Goal: Transaction & Acquisition: Purchase product/service

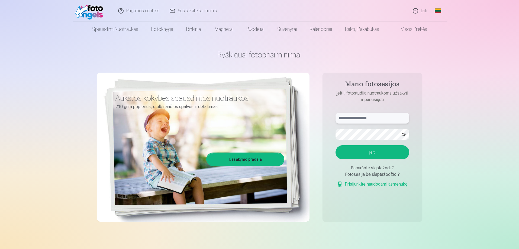
click at [344, 120] on input "text" at bounding box center [373, 118] width 74 height 11
type input "**********"
click at [372, 150] on button "Įeiti" at bounding box center [373, 152] width 74 height 14
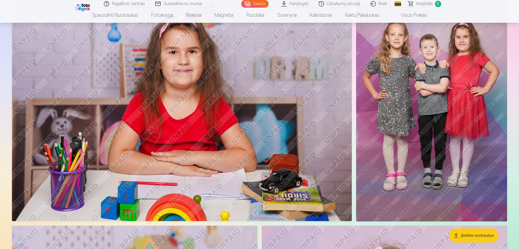
scroll to position [976, 0]
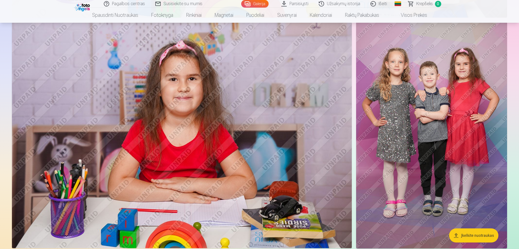
click at [251, 164] on img at bounding box center [182, 135] width 340 height 227
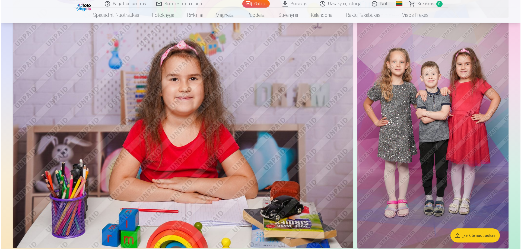
scroll to position [978, 0]
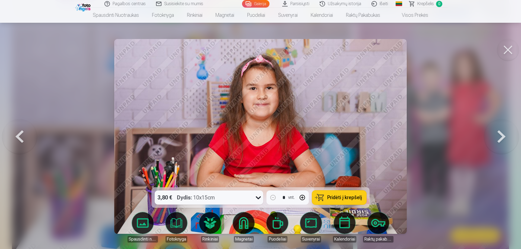
click at [500, 134] on button at bounding box center [501, 136] width 35 height 91
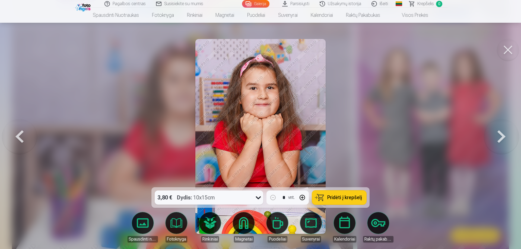
click at [499, 134] on button at bounding box center [501, 136] width 35 height 91
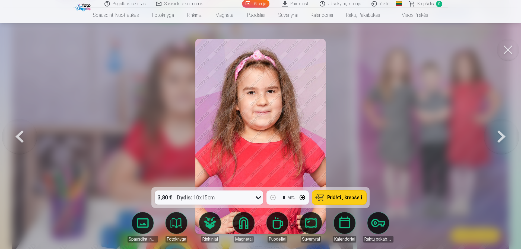
click at [498, 134] on button at bounding box center [501, 136] width 35 height 91
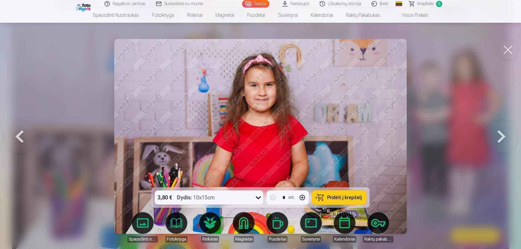
click at [502, 138] on button at bounding box center [501, 136] width 35 height 91
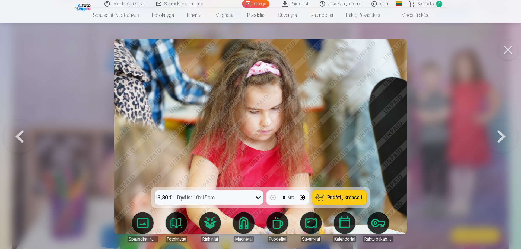
click at [499, 136] on button at bounding box center [501, 136] width 35 height 91
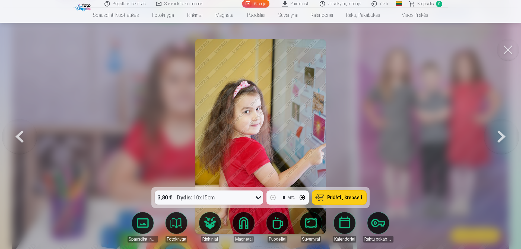
click at [498, 139] on button at bounding box center [501, 136] width 35 height 91
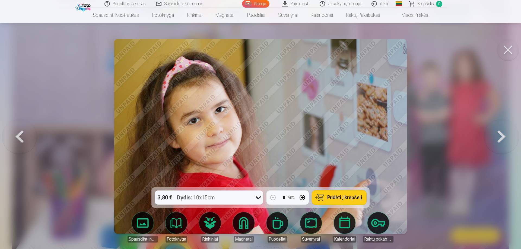
click at [497, 137] on button at bounding box center [501, 136] width 35 height 91
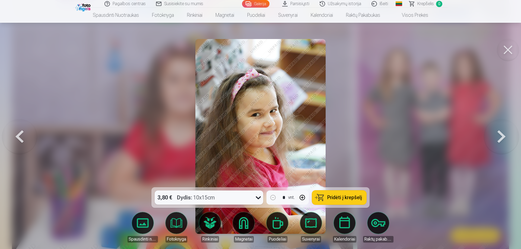
click at [502, 137] on button at bounding box center [501, 136] width 35 height 91
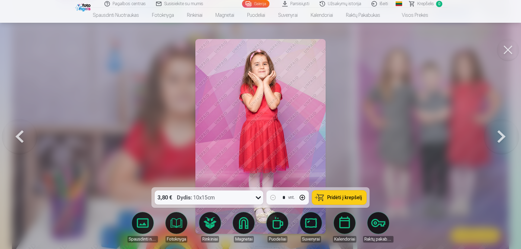
click at [502, 134] on button at bounding box center [501, 136] width 35 height 91
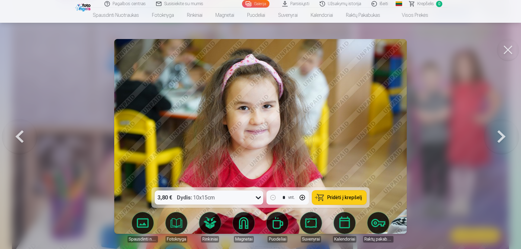
click at [498, 139] on button at bounding box center [501, 136] width 35 height 91
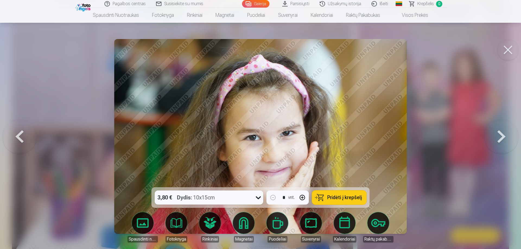
click at [498, 139] on button at bounding box center [501, 136] width 35 height 91
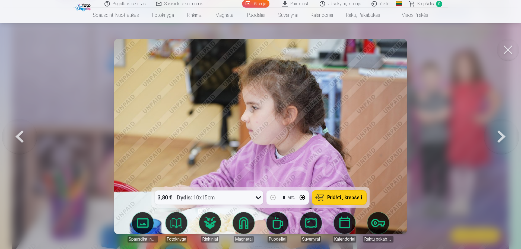
click at [498, 139] on button at bounding box center [501, 136] width 35 height 91
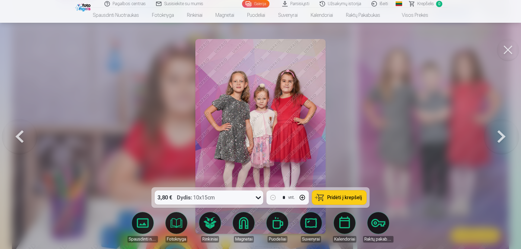
click at [500, 136] on button at bounding box center [501, 136] width 35 height 91
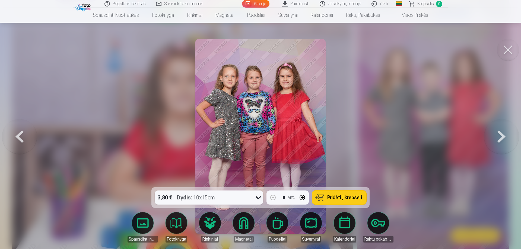
click at [496, 137] on button at bounding box center [501, 136] width 35 height 91
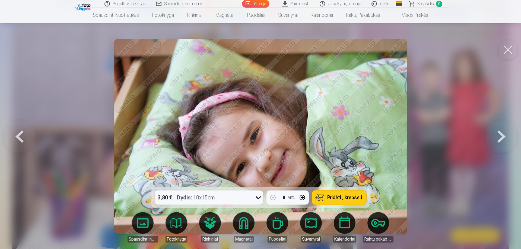
click at [502, 136] on button at bounding box center [501, 136] width 35 height 91
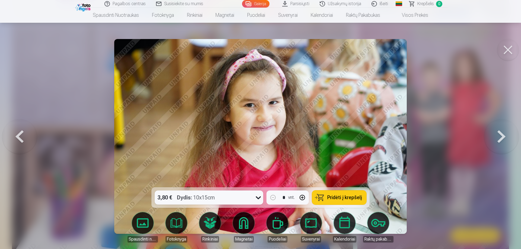
click at [501, 137] on button at bounding box center [501, 136] width 35 height 91
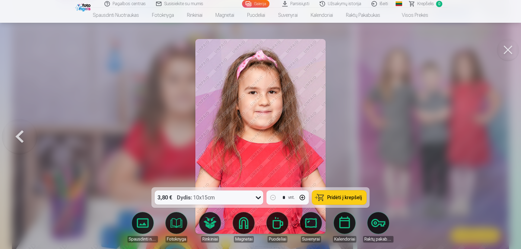
click at [499, 137] on div at bounding box center [260, 124] width 521 height 249
click at [499, 137] on img at bounding box center [433, 136] width 152 height 227
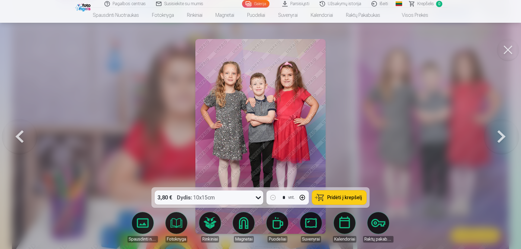
click at [500, 135] on button at bounding box center [501, 136] width 35 height 91
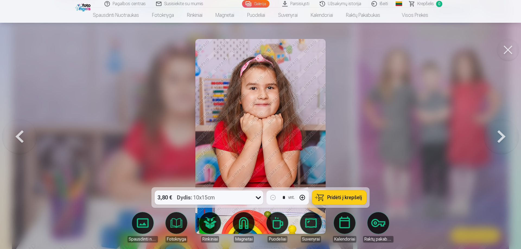
click at [21, 137] on button at bounding box center [19, 136] width 35 height 91
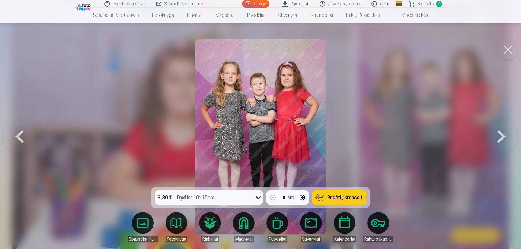
click at [499, 139] on button at bounding box center [501, 136] width 35 height 91
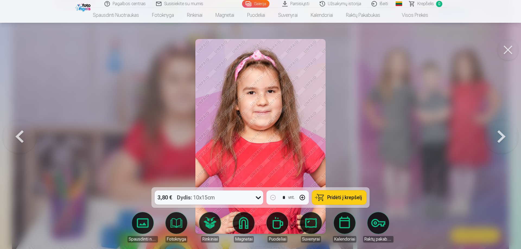
click at [499, 139] on button at bounding box center [501, 136] width 35 height 91
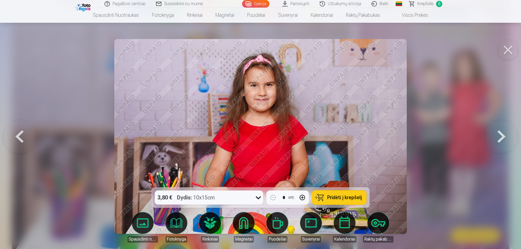
click at [499, 139] on button at bounding box center [501, 136] width 35 height 91
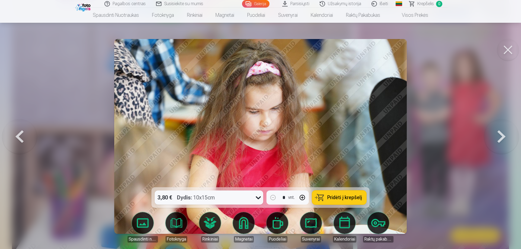
click at [499, 140] on button at bounding box center [501, 136] width 35 height 91
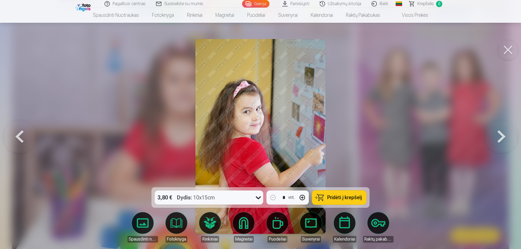
click at [499, 140] on button at bounding box center [501, 136] width 35 height 91
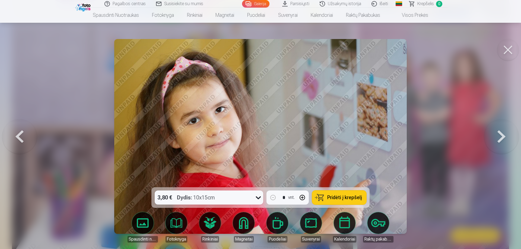
click at [502, 136] on button at bounding box center [501, 136] width 35 height 91
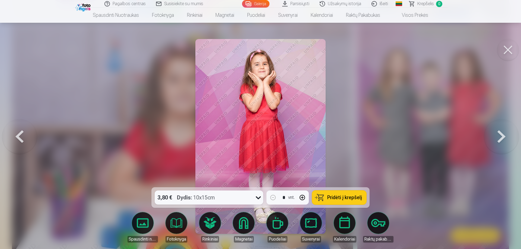
click at [499, 132] on button at bounding box center [501, 136] width 35 height 91
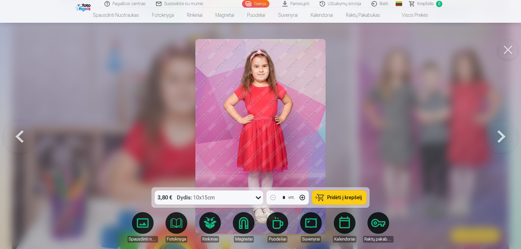
click at [499, 132] on button at bounding box center [501, 136] width 35 height 91
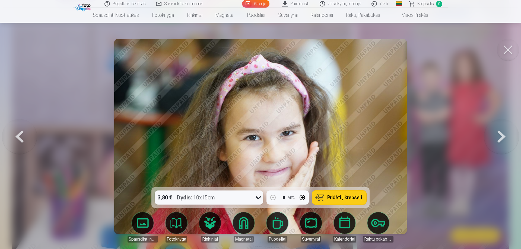
click at [500, 135] on button at bounding box center [501, 136] width 35 height 91
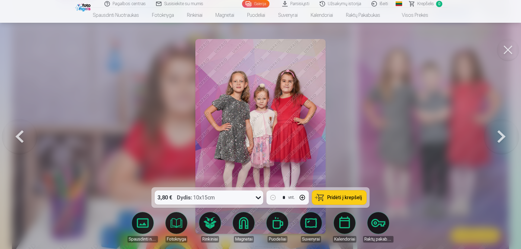
click at [497, 136] on button at bounding box center [501, 136] width 35 height 91
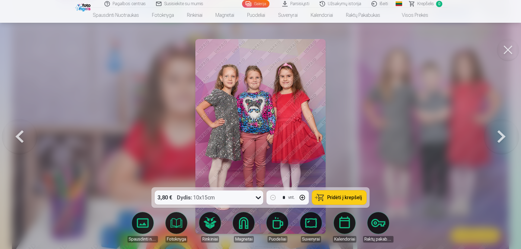
click at [497, 136] on button at bounding box center [501, 136] width 35 height 91
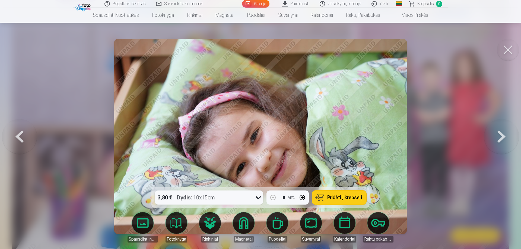
click at [498, 136] on button at bounding box center [501, 136] width 35 height 91
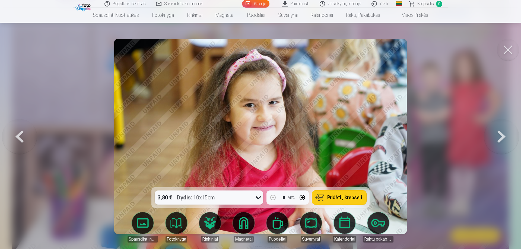
click at [499, 137] on button at bounding box center [501, 136] width 35 height 91
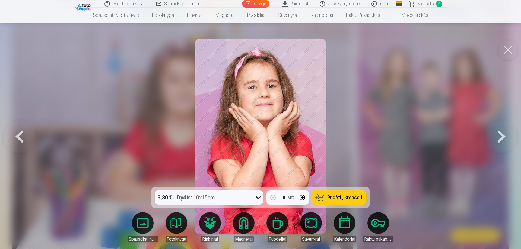
click at [502, 136] on button at bounding box center [501, 136] width 35 height 91
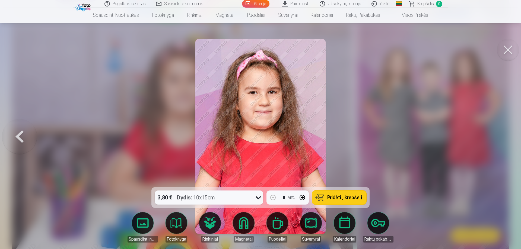
click at [20, 137] on button at bounding box center [19, 136] width 35 height 91
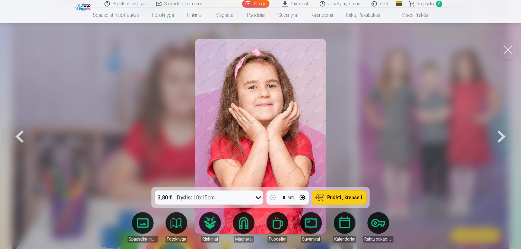
click at [21, 135] on button at bounding box center [19, 136] width 35 height 91
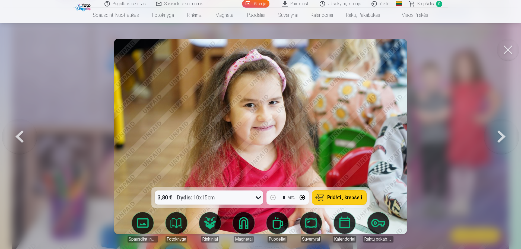
click at [19, 137] on button at bounding box center [19, 136] width 35 height 91
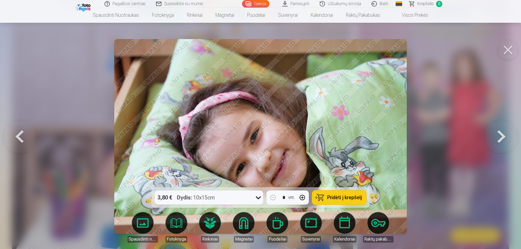
click at [18, 137] on button at bounding box center [19, 136] width 35 height 91
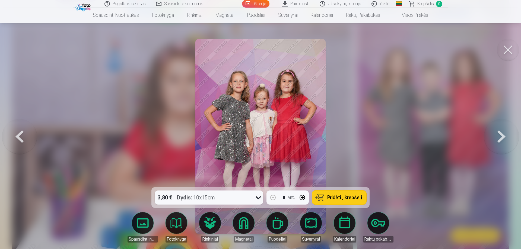
click at [18, 137] on button at bounding box center [19, 136] width 35 height 91
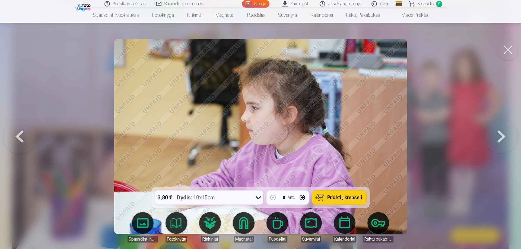
click at [18, 137] on button at bounding box center [19, 136] width 35 height 91
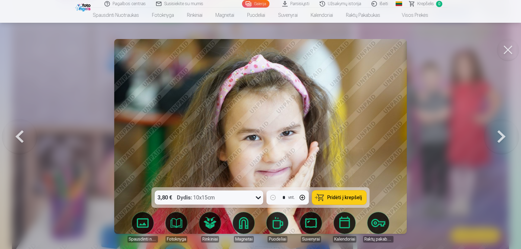
click at [18, 137] on button at bounding box center [19, 136] width 35 height 91
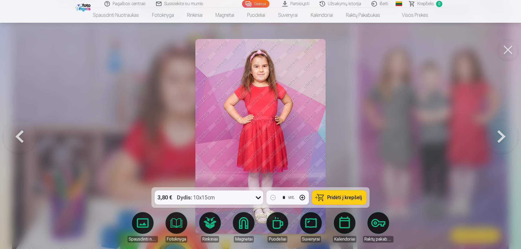
click at [20, 138] on button at bounding box center [19, 136] width 35 height 91
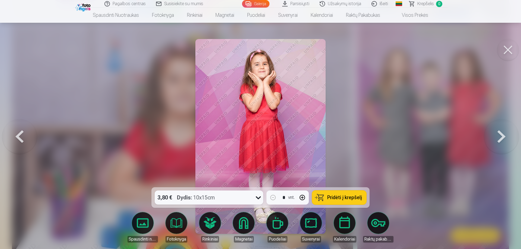
click at [20, 138] on button at bounding box center [19, 136] width 35 height 91
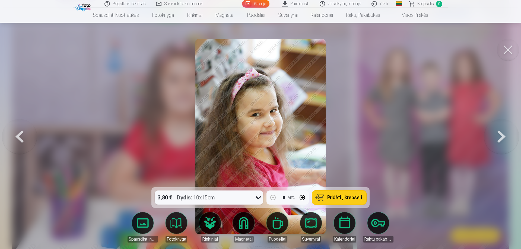
click at [20, 138] on button at bounding box center [19, 136] width 35 height 91
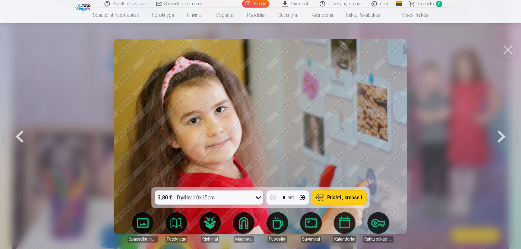
click at [23, 136] on button at bounding box center [19, 136] width 35 height 91
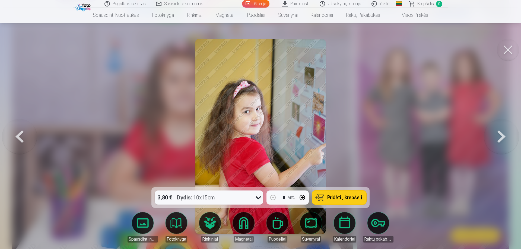
click at [23, 136] on button at bounding box center [19, 136] width 35 height 91
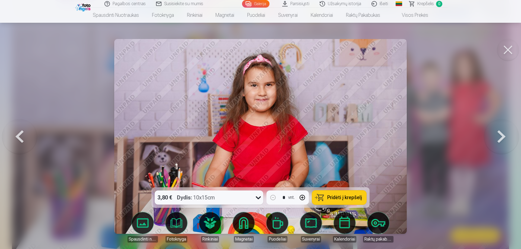
click at [19, 136] on button at bounding box center [19, 136] width 35 height 91
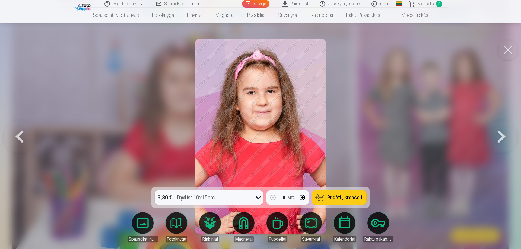
click at [19, 136] on button at bounding box center [19, 136] width 35 height 91
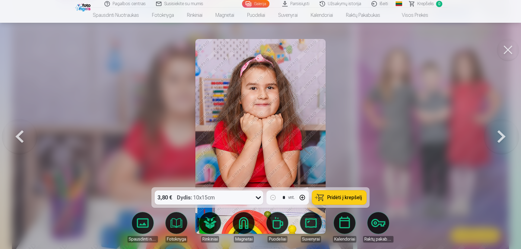
click at [19, 136] on button at bounding box center [19, 136] width 35 height 91
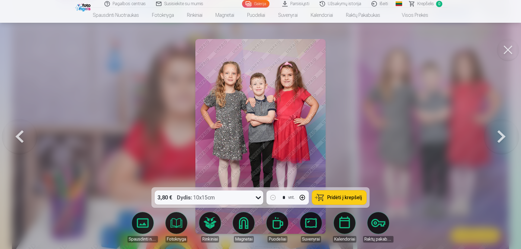
click at [21, 136] on button at bounding box center [19, 136] width 35 height 91
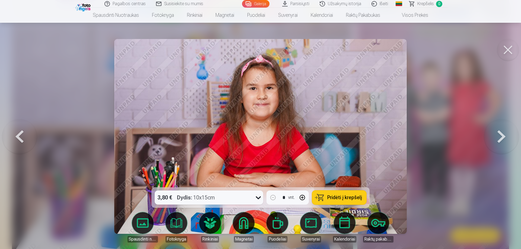
click at [21, 136] on button at bounding box center [19, 136] width 35 height 91
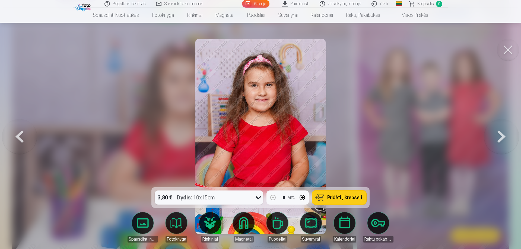
click at [21, 137] on button at bounding box center [19, 136] width 35 height 91
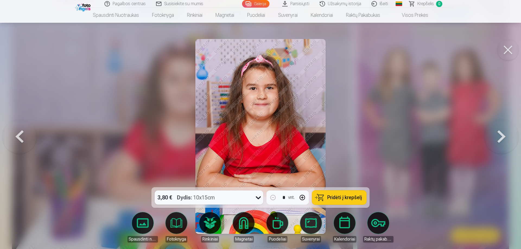
click at [21, 137] on button at bounding box center [19, 136] width 35 height 91
click at [21, 137] on div at bounding box center [260, 124] width 521 height 249
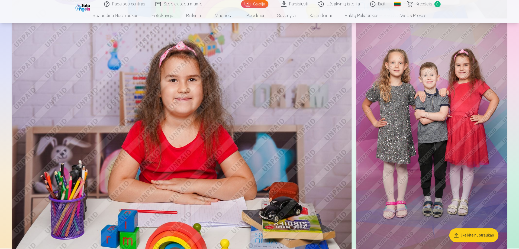
scroll to position [976, 0]
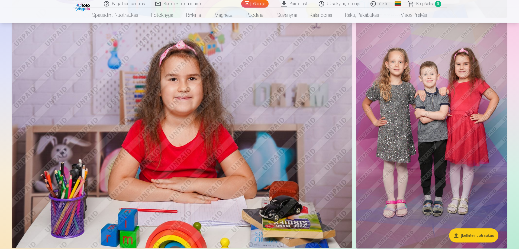
click at [226, 144] on img at bounding box center [182, 135] width 340 height 227
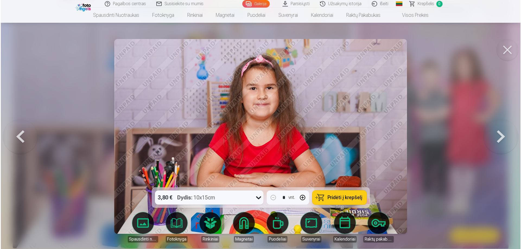
scroll to position [978, 0]
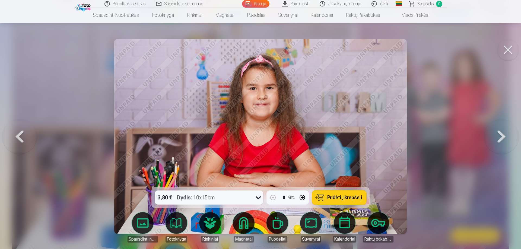
click at [500, 134] on button at bounding box center [501, 136] width 35 height 91
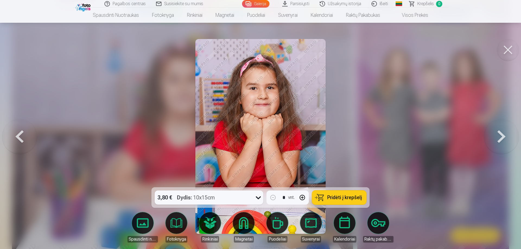
click at [500, 134] on button at bounding box center [501, 136] width 35 height 91
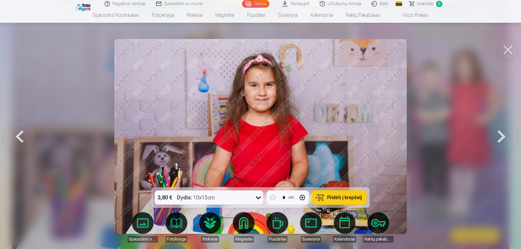
click at [500, 134] on button at bounding box center [501, 136] width 35 height 91
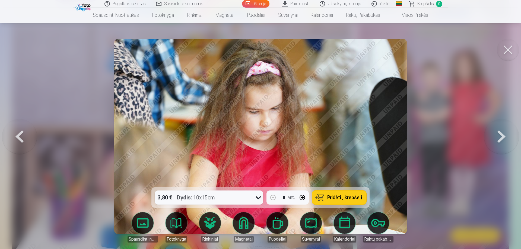
click at [500, 134] on button at bounding box center [501, 136] width 35 height 91
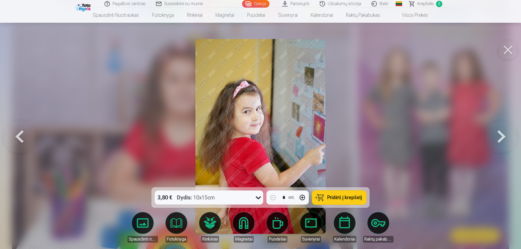
click at [506, 48] on button at bounding box center [508, 50] width 22 height 22
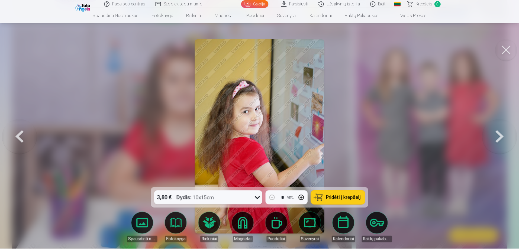
scroll to position [976, 0]
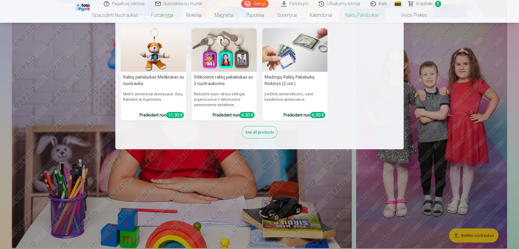
click at [221, 59] on img at bounding box center [224, 50] width 65 height 44
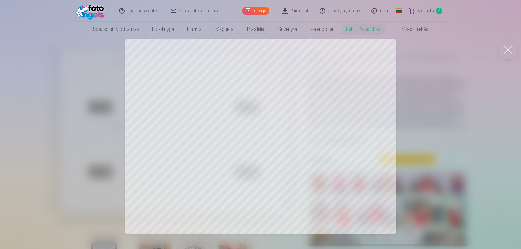
click at [348, 91] on div at bounding box center [260, 124] width 521 height 249
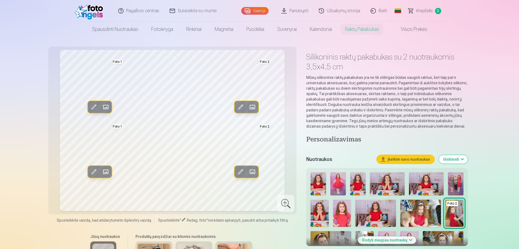
click at [380, 11] on link "Išeiti" at bounding box center [379, 11] width 27 height 22
